Goal: Task Accomplishment & Management: Manage account settings

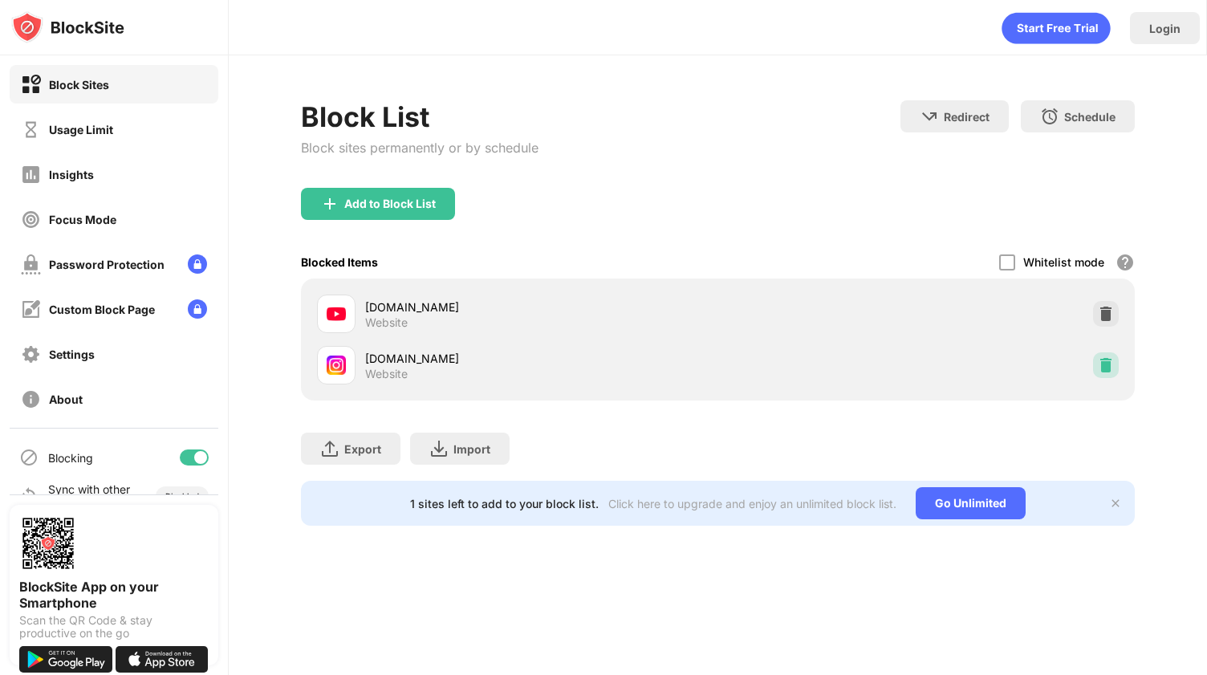
click at [1110, 365] on img at bounding box center [1106, 365] width 16 height 16
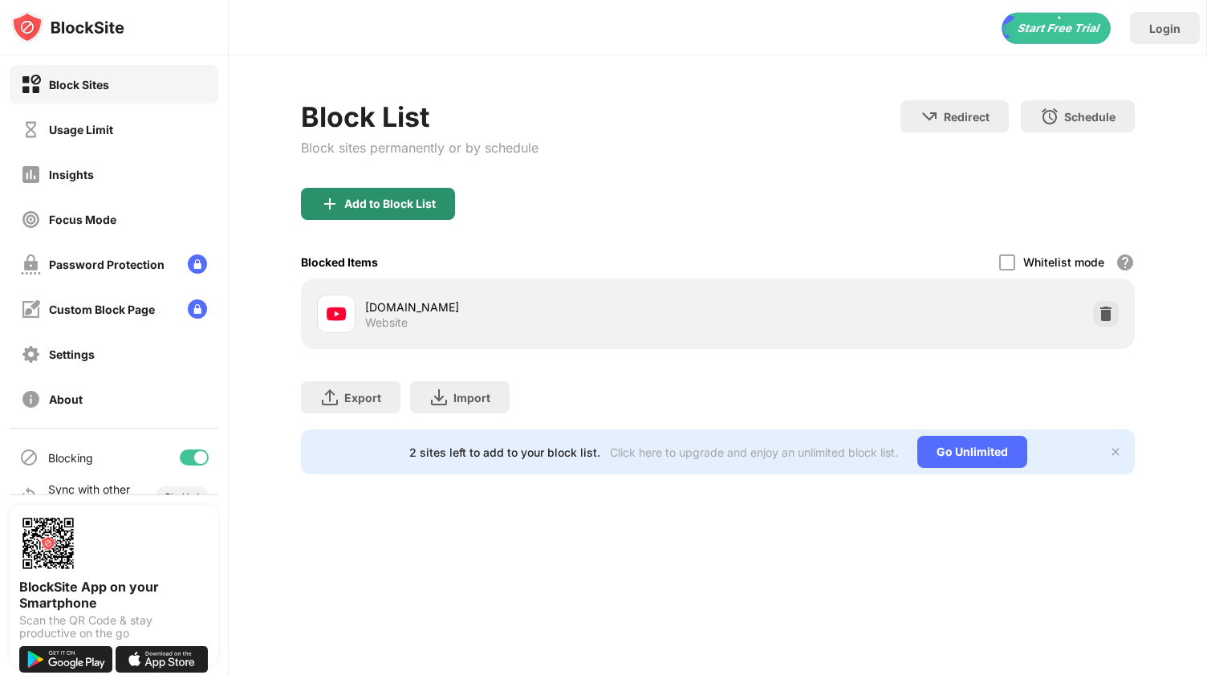
click at [392, 209] on div "Add to Block List" at bounding box center [389, 203] width 91 height 13
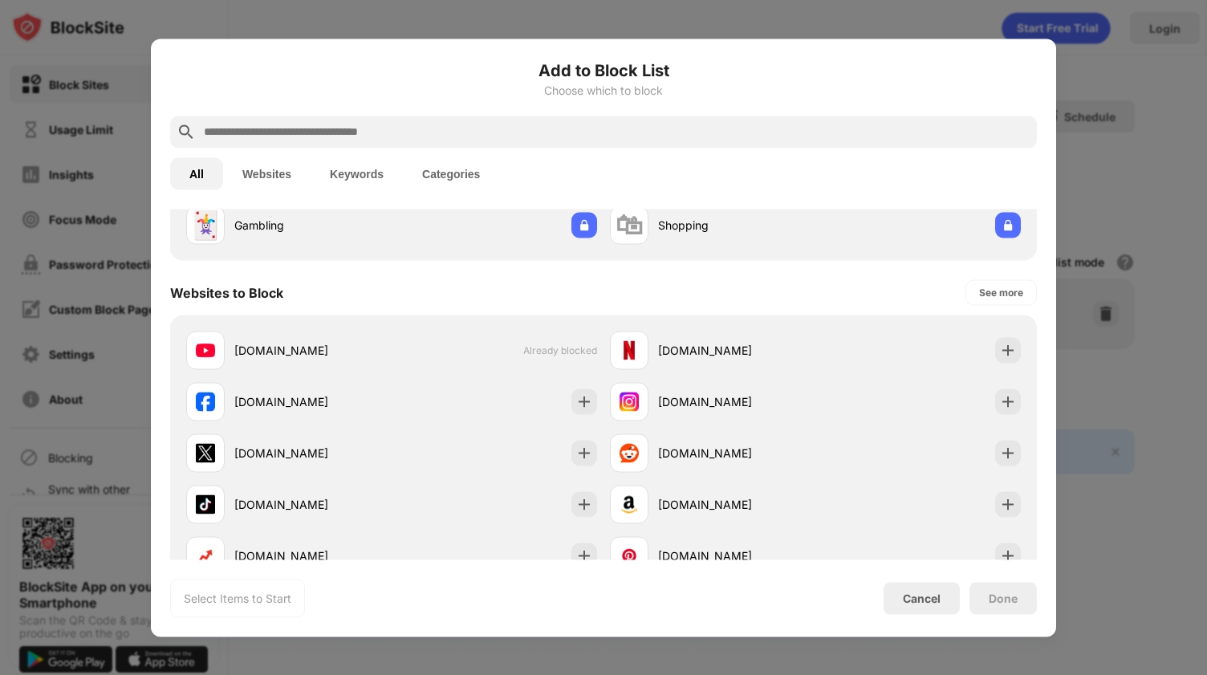
scroll to position [170, 0]
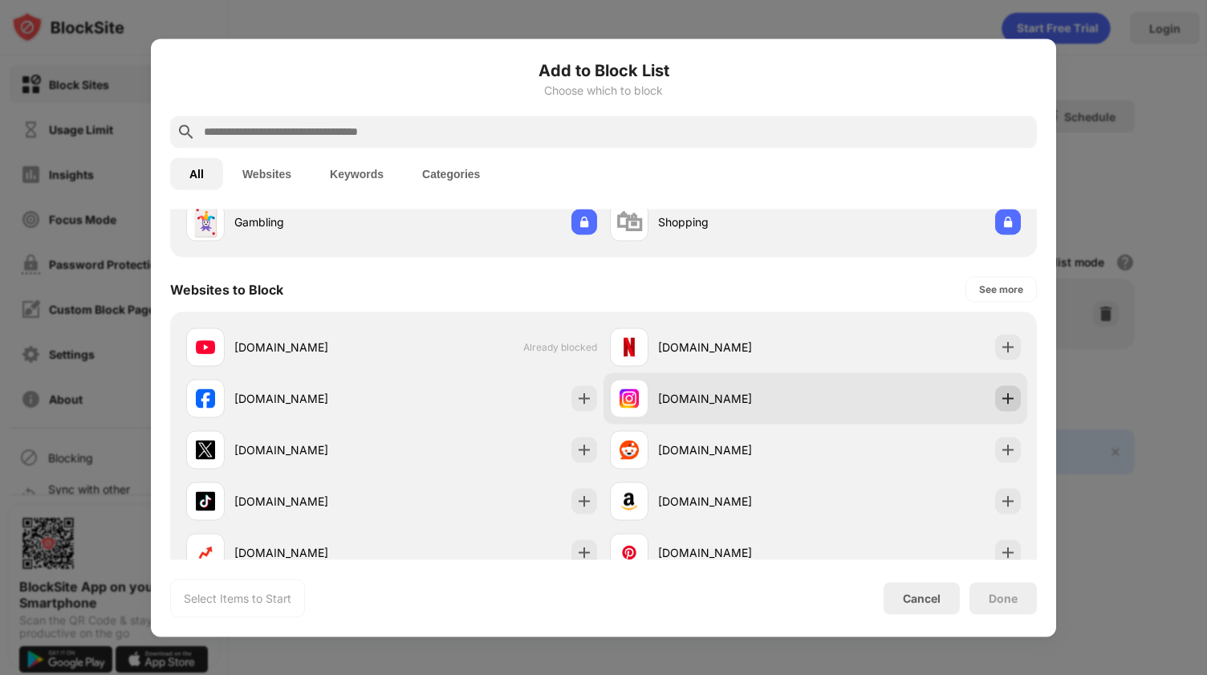
click at [1009, 398] on img at bounding box center [1008, 398] width 16 height 16
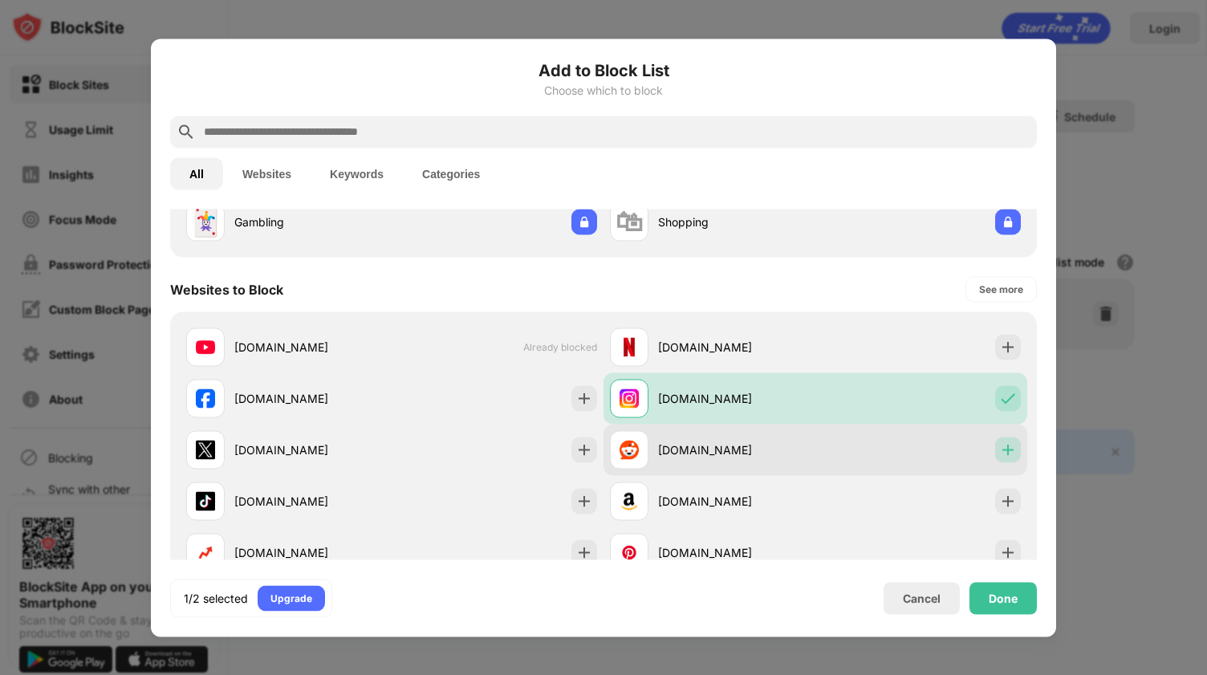
click at [1009, 453] on img at bounding box center [1008, 449] width 16 height 16
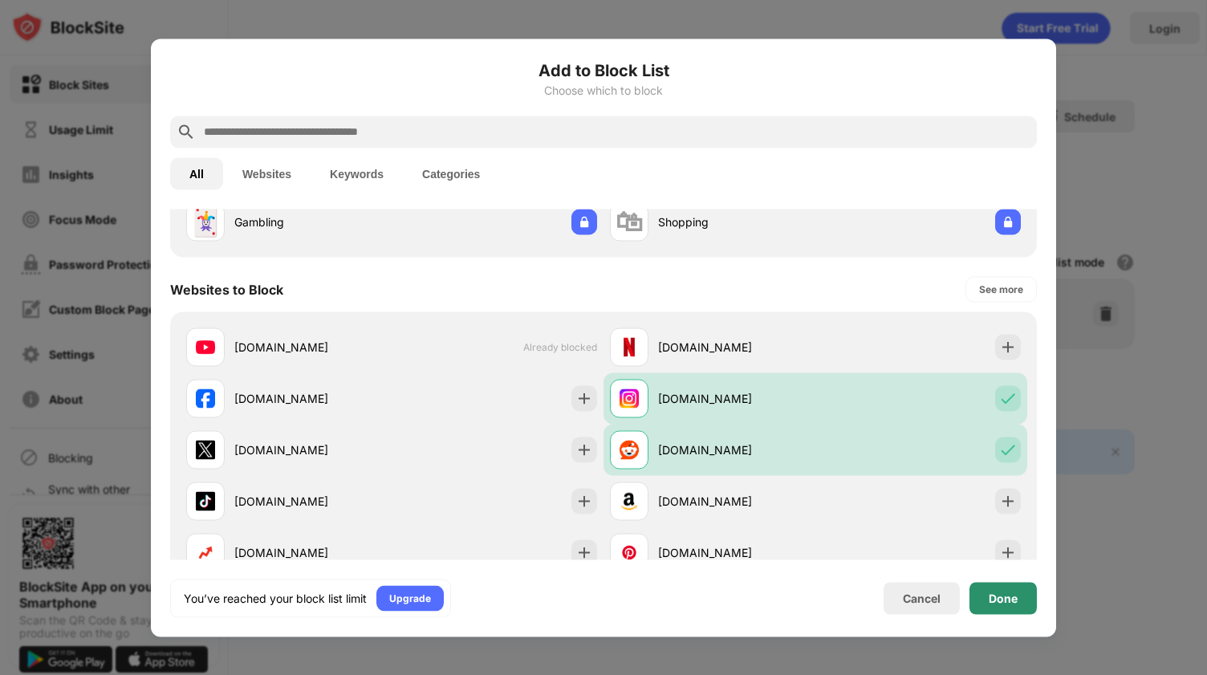
click at [1004, 607] on div "Done" at bounding box center [1002, 598] width 67 height 32
